Goal: Check status: Check status

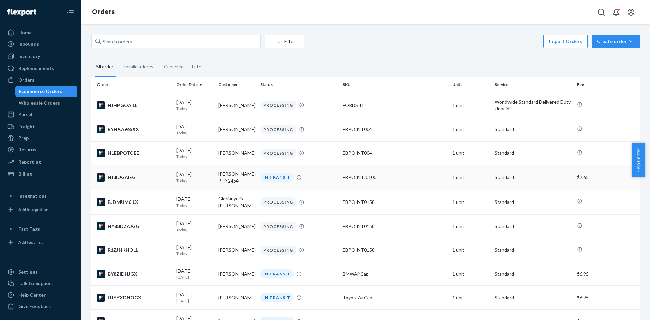
click at [247, 175] on td "[PERSON_NAME] PTY2454" at bounding box center [237, 177] width 42 height 25
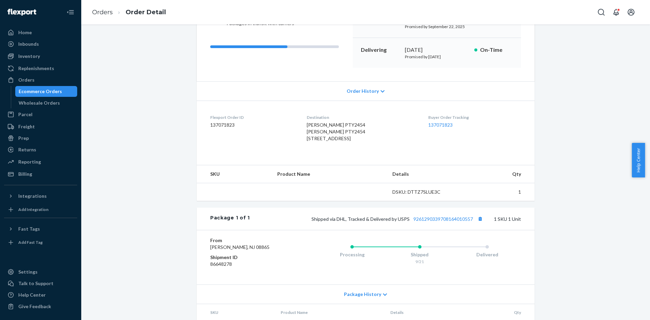
scroll to position [136, 0]
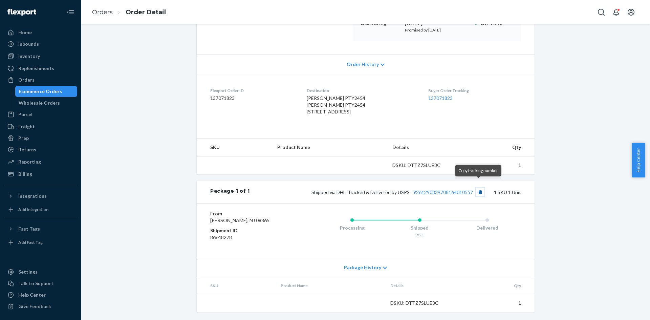
click at [480, 187] on button "Copy tracking number" at bounding box center [479, 191] width 9 height 9
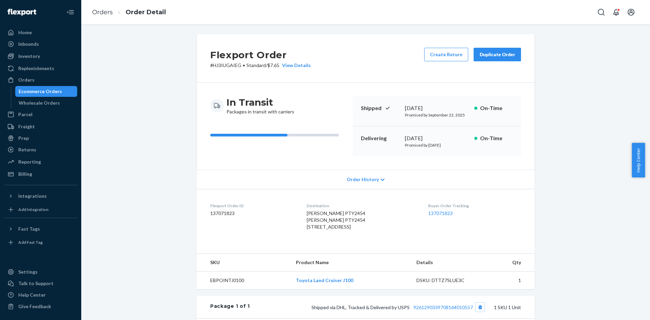
scroll to position [0, 0]
click at [58, 93] on div "Ecommerce Orders" at bounding box center [40, 91] width 43 height 7
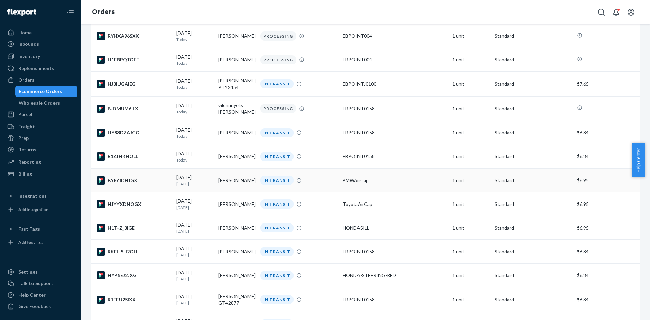
scroll to position [102, 0]
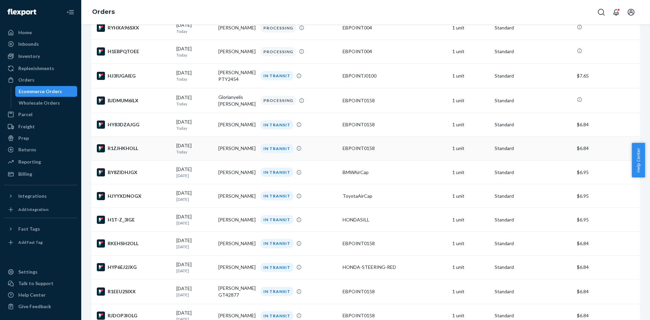
click at [231, 148] on td "[PERSON_NAME]" at bounding box center [237, 148] width 42 height 24
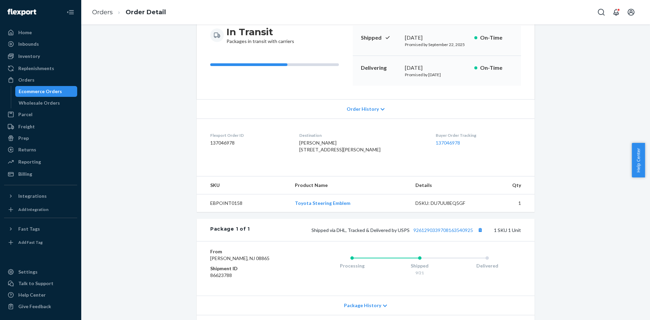
scroll to position [102, 0]
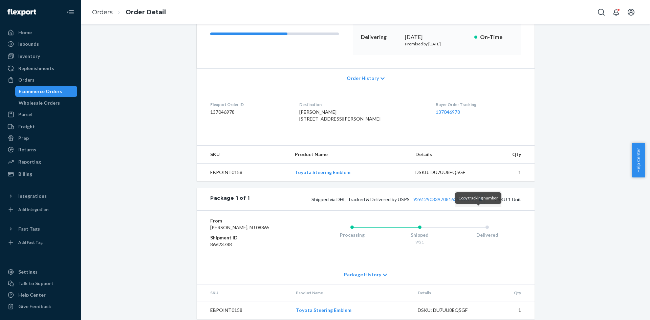
click at [479, 203] on button "Copy tracking number" at bounding box center [479, 199] width 9 height 9
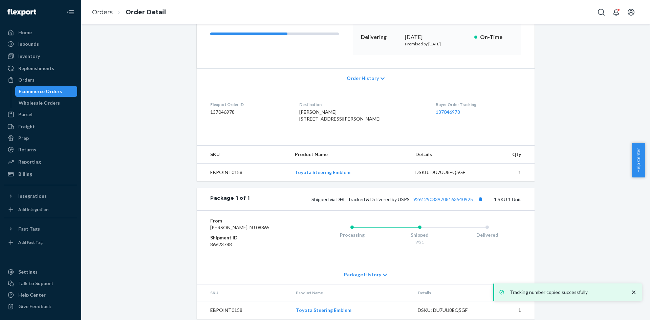
click at [64, 92] on div "Ecommerce Orders" at bounding box center [46, 91] width 61 height 9
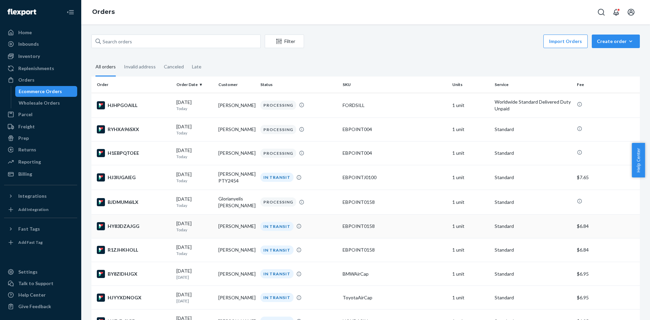
click at [262, 231] on td "IN TRANSIT" at bounding box center [299, 226] width 82 height 24
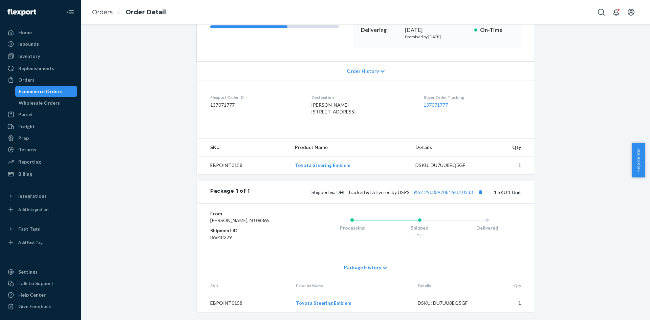
scroll to position [129, 0]
click at [62, 93] on div "Ecommerce Orders" at bounding box center [46, 91] width 61 height 9
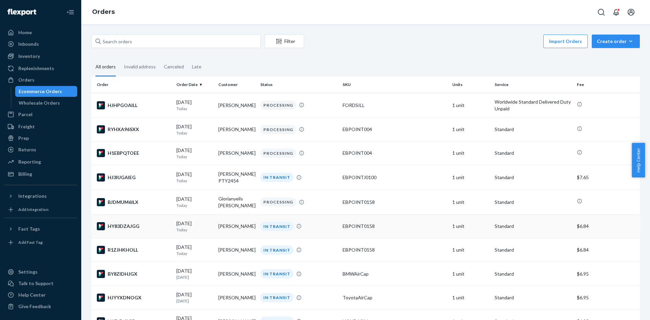
click at [263, 226] on div "IN TRANSIT" at bounding box center [276, 226] width 33 height 9
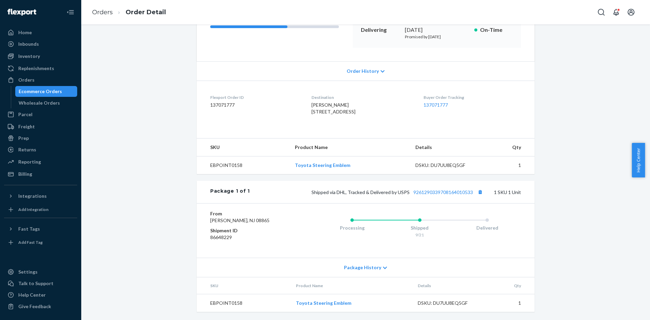
scroll to position [129, 0]
click at [478, 187] on button "Copy tracking number" at bounding box center [479, 191] width 9 height 9
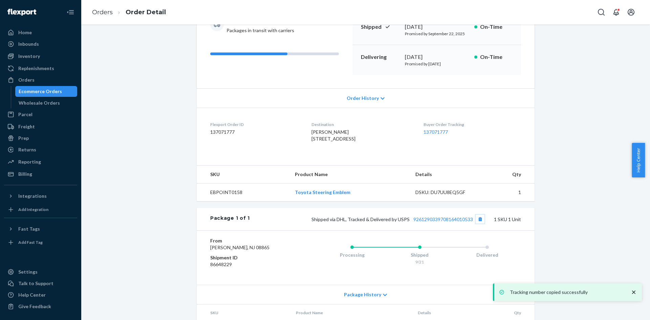
scroll to position [0, 0]
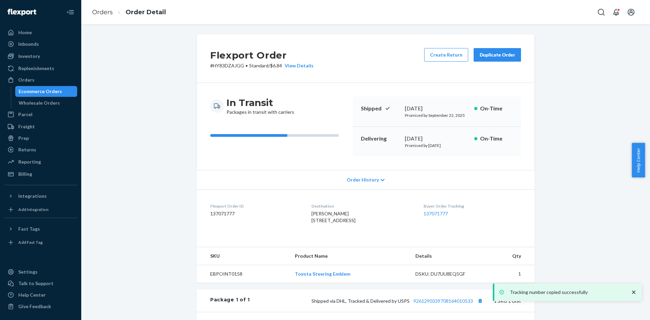
click at [331, 215] on span "[PERSON_NAME] [STREET_ADDRESS]" at bounding box center [333, 216] width 44 height 13
copy span "[PERSON_NAME]"
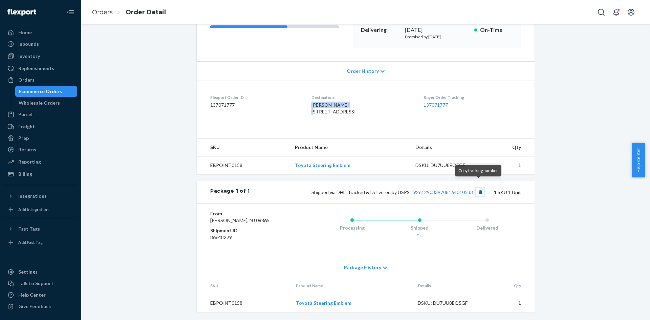
click at [479, 187] on button "Copy tracking number" at bounding box center [479, 191] width 9 height 9
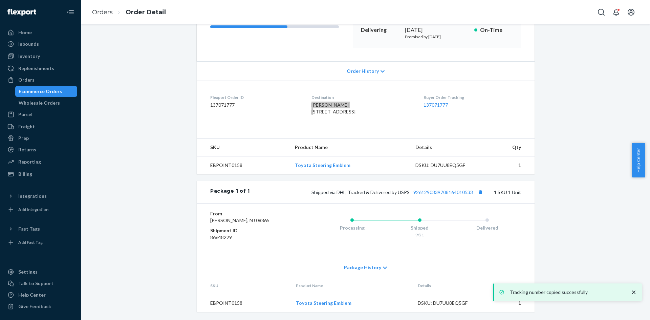
click at [33, 96] on div "Ecommerce Orders" at bounding box center [46, 91] width 61 height 9
